Goal: Task Accomplishment & Management: Manage account settings

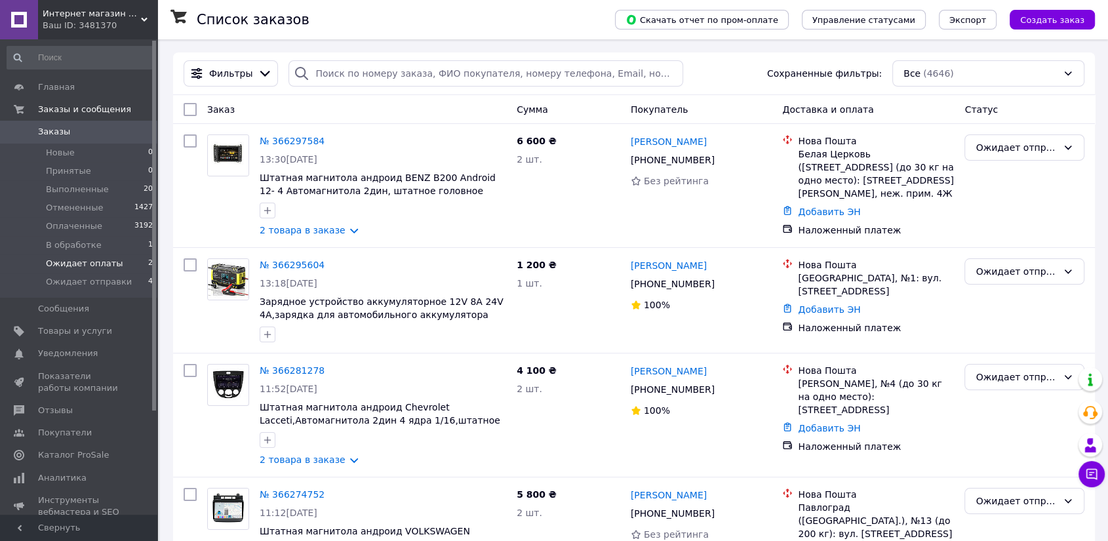
click at [66, 264] on span "Ожидает оплаты" at bounding box center [84, 264] width 77 height 12
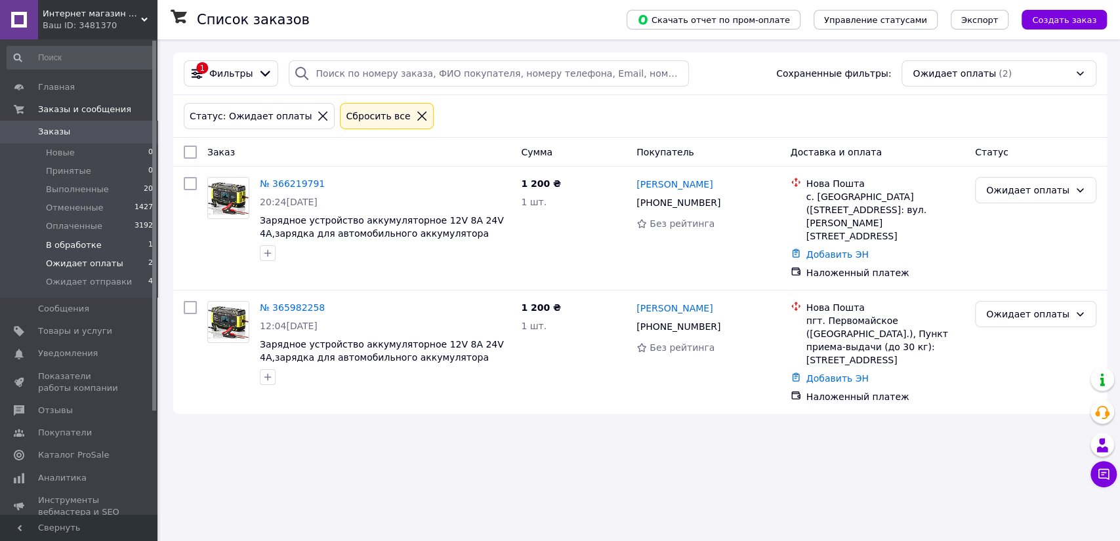
click at [52, 245] on span "В обработке" at bounding box center [74, 245] width 56 height 12
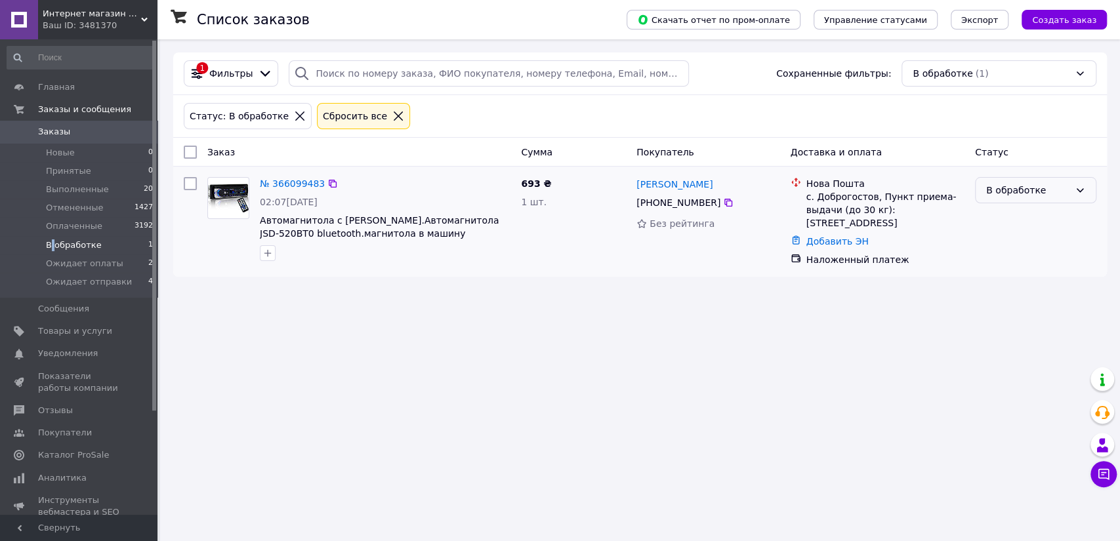
click at [993, 190] on div "В обработке" at bounding box center [1027, 190] width 83 height 14
click at [994, 266] on li "Отменен" at bounding box center [1035, 266] width 120 height 24
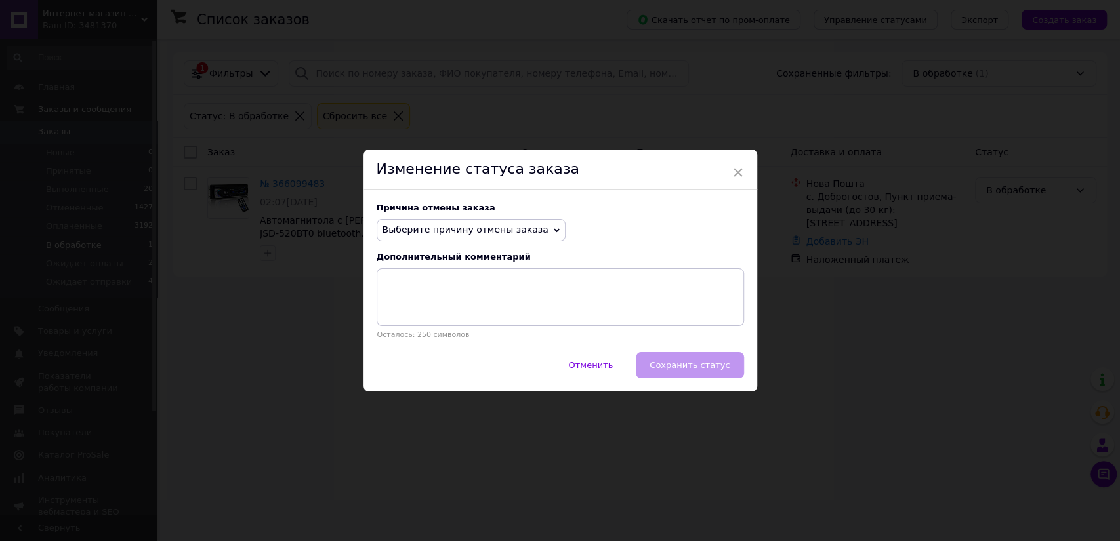
click at [470, 225] on span "Выберите причину отмены заказа" at bounding box center [465, 229] width 166 height 10
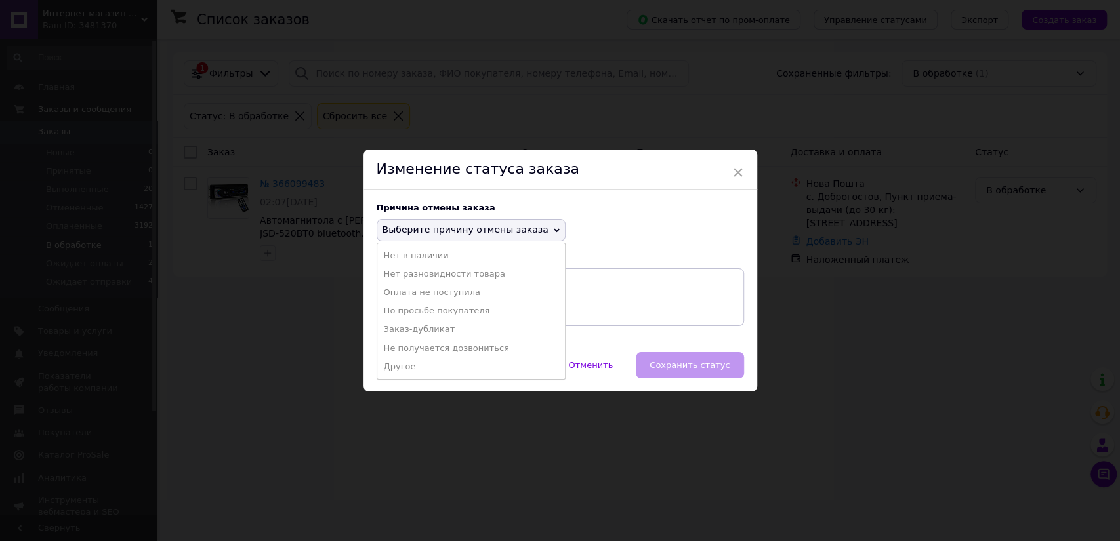
click at [435, 291] on li "Оплата не поступила" at bounding box center [471, 292] width 188 height 18
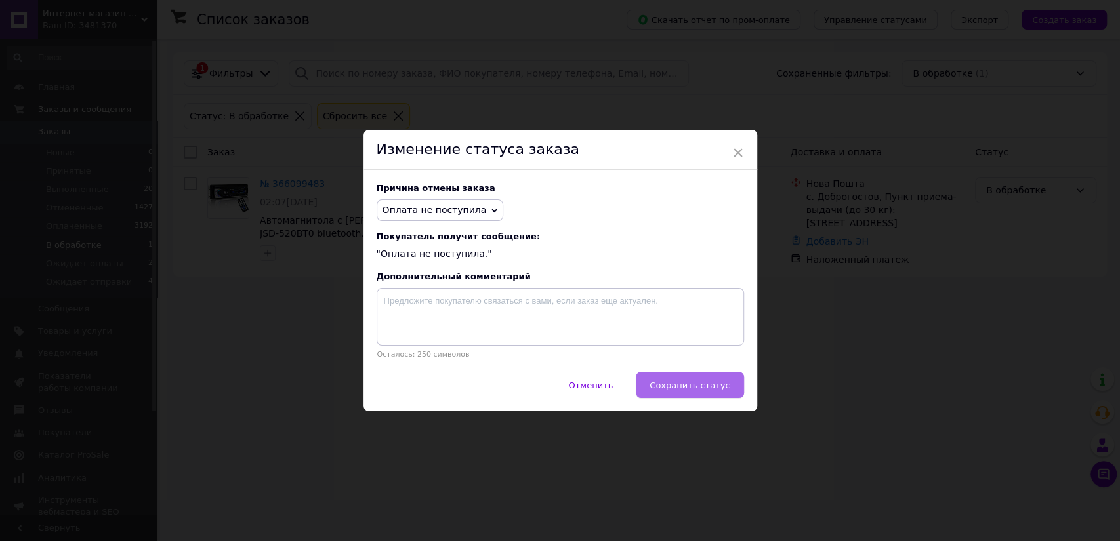
click at [687, 394] on button "Сохранить статус" at bounding box center [690, 385] width 108 height 26
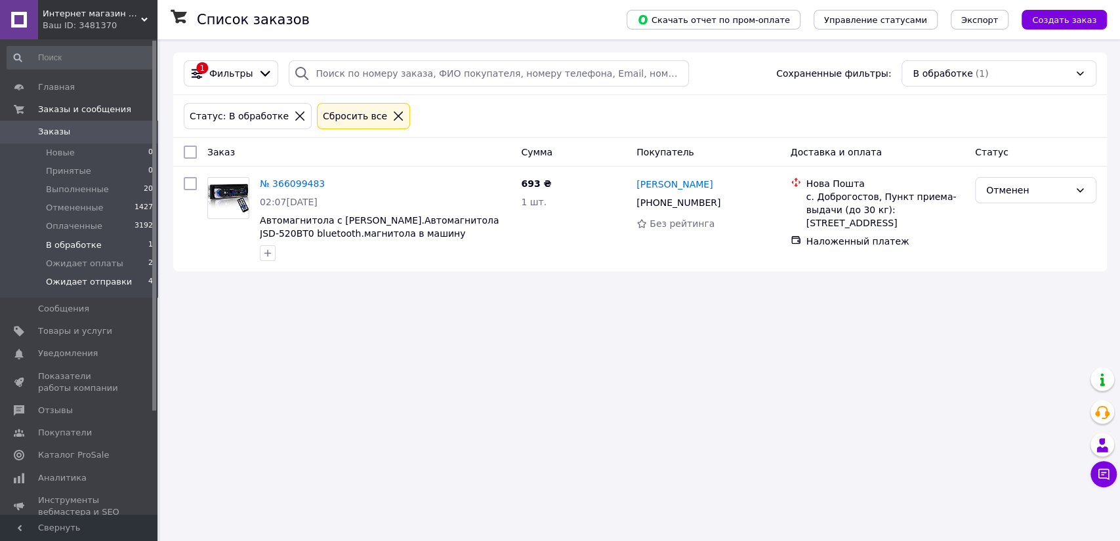
click at [66, 278] on span "Ожидает отправки" at bounding box center [89, 282] width 86 height 12
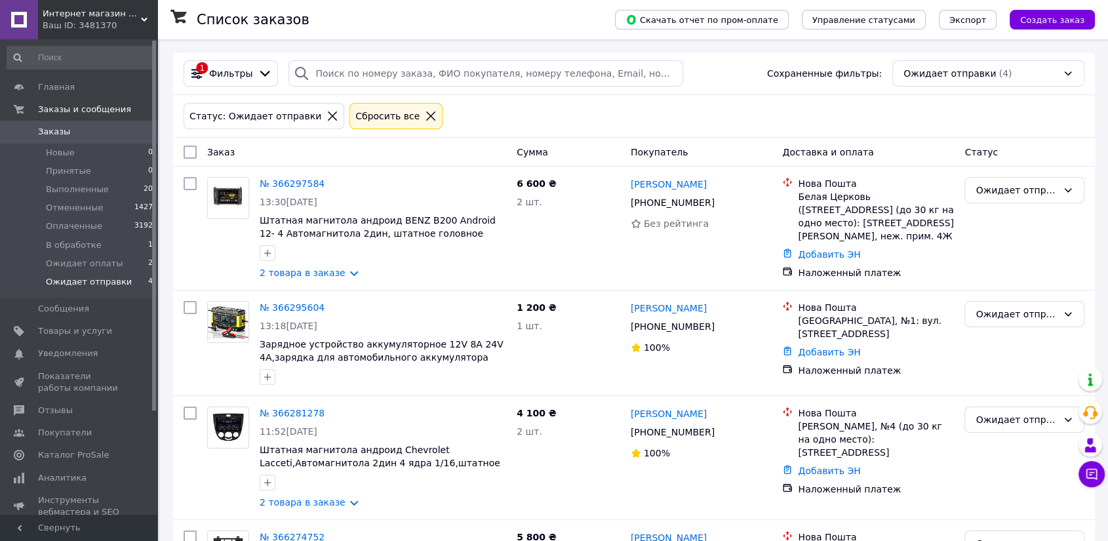
click at [52, 130] on span "Заказы" at bounding box center [54, 132] width 32 height 12
